Goal: Find specific page/section: Find specific page/section

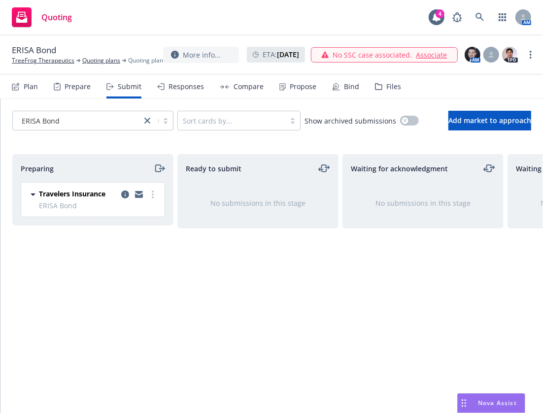
click at [501, 401] on span "Nova Assist" at bounding box center [497, 403] width 39 height 8
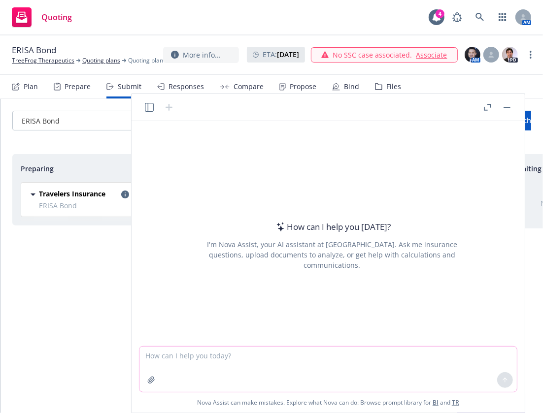
click at [461, 384] on textarea at bounding box center [327, 369] width 377 height 45
click at [451, 371] on textarea at bounding box center [327, 369] width 377 height 45
type textarea "What is Composite rating"
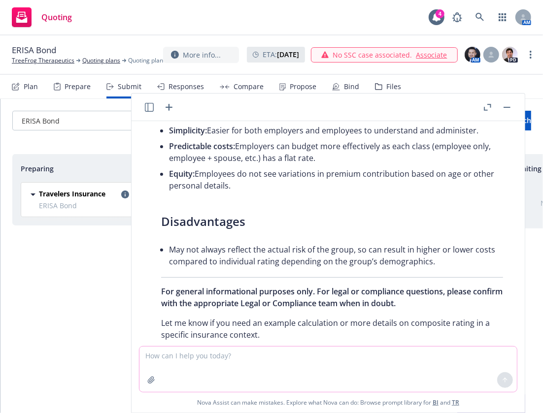
scroll to position [610, 0]
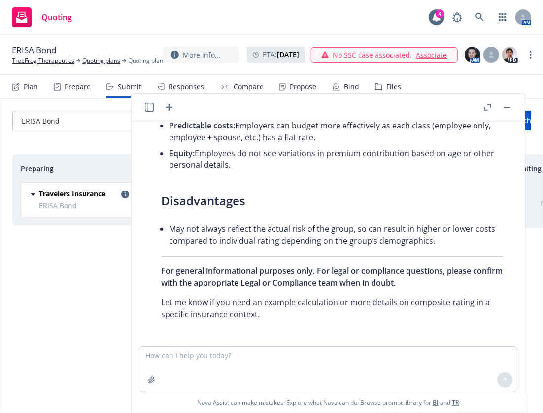
click at [22, 299] on div "Preparing Travelers Insurance ERISA Bond [DATE] 8:55 AM" at bounding box center [92, 273] width 161 height 238
click at [466, 370] on textarea at bounding box center [327, 369] width 377 height 45
click at [488, 22] on link at bounding box center [480, 17] width 20 height 20
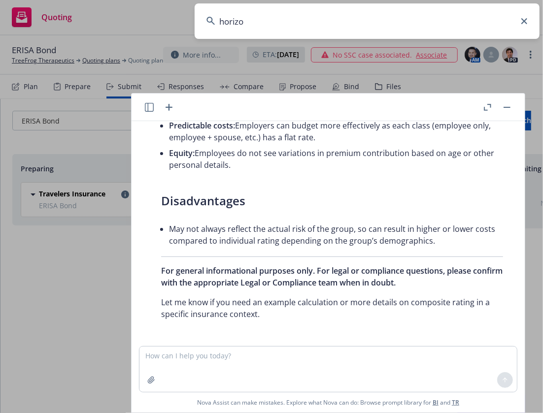
type input "horizon"
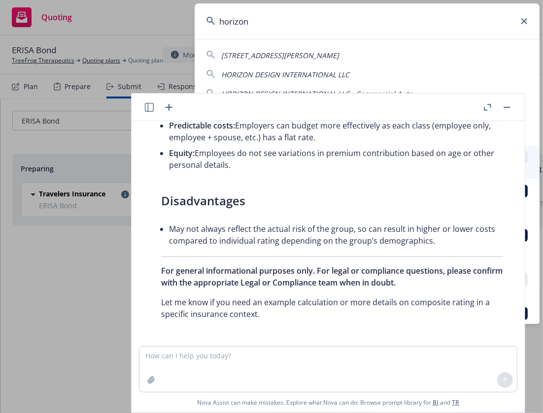
click at [506, 116] on header at bounding box center [328, 108] width 393 height 28
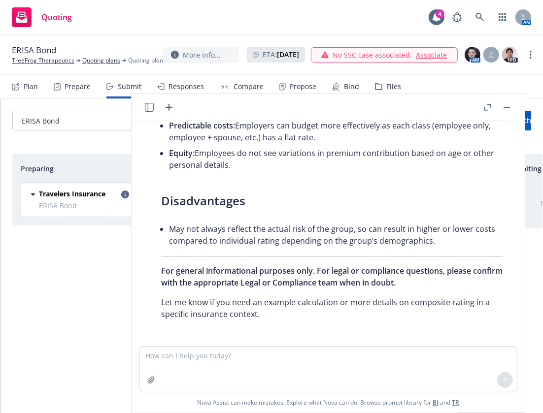
click at [510, 110] on button "button" at bounding box center [507, 107] width 12 height 12
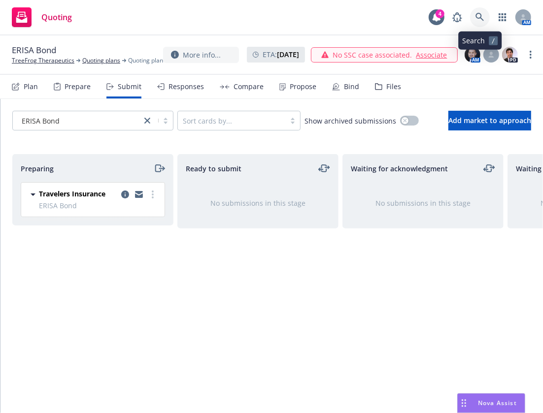
click at [479, 16] on icon at bounding box center [479, 17] width 9 height 9
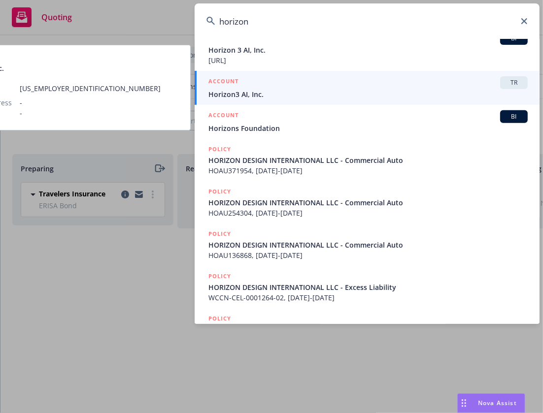
scroll to position [0, 0]
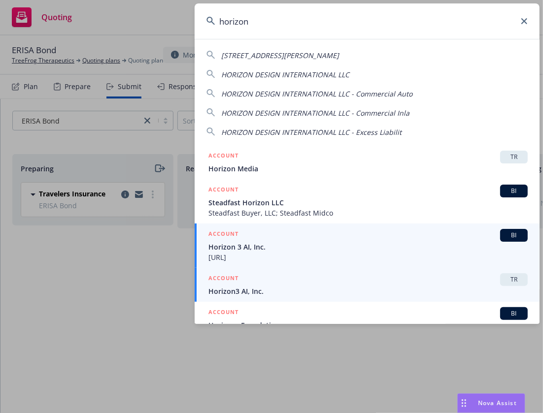
type input "horizon"
click at [306, 246] on span "Horizon 3 AI, Inc." at bounding box center [367, 247] width 319 height 10
